Goal: Go to known website: Access a specific website the user already knows

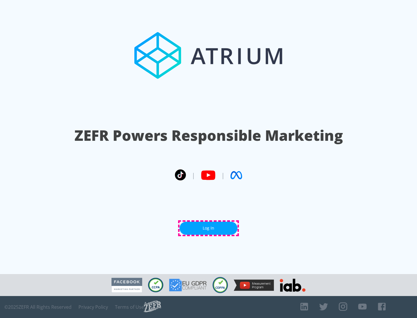
click at [208, 228] on link "Log In" at bounding box center [208, 228] width 58 height 13
